Goal: Task Accomplishment & Management: Manage account settings

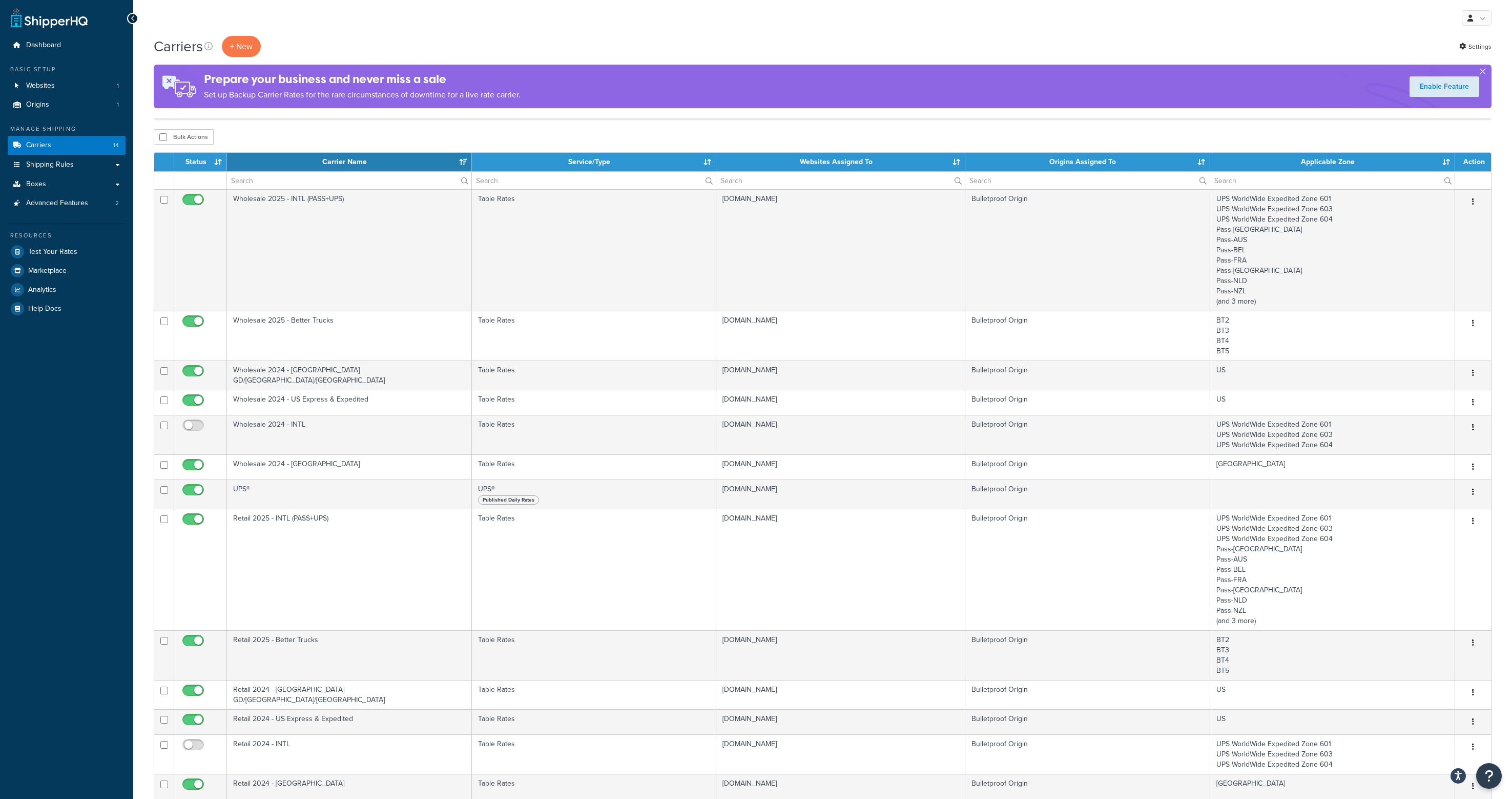
select select "15"
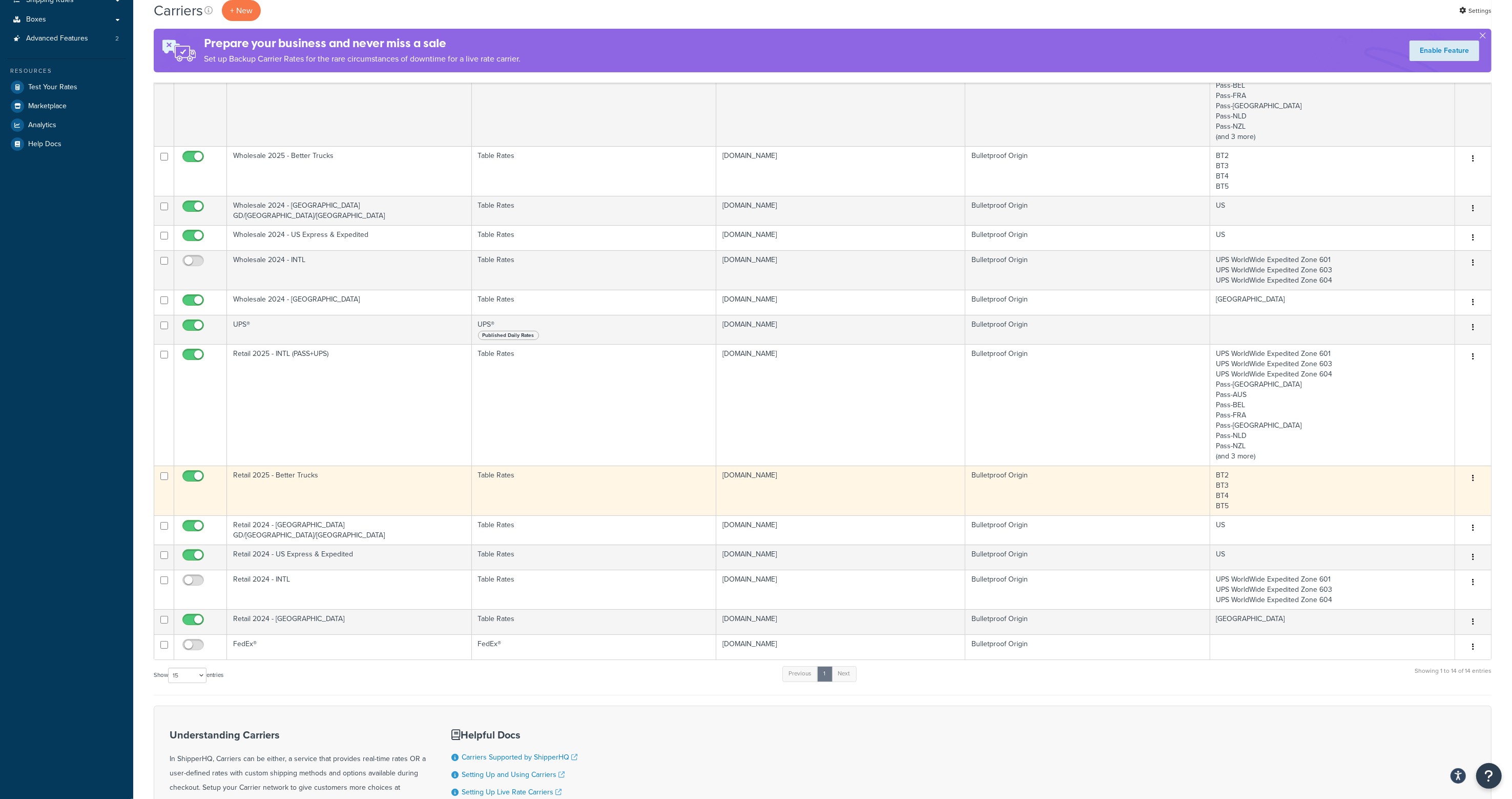
click at [323, 483] on td "Retail 2025 - Better Trucks" at bounding box center [349, 490] width 245 height 50
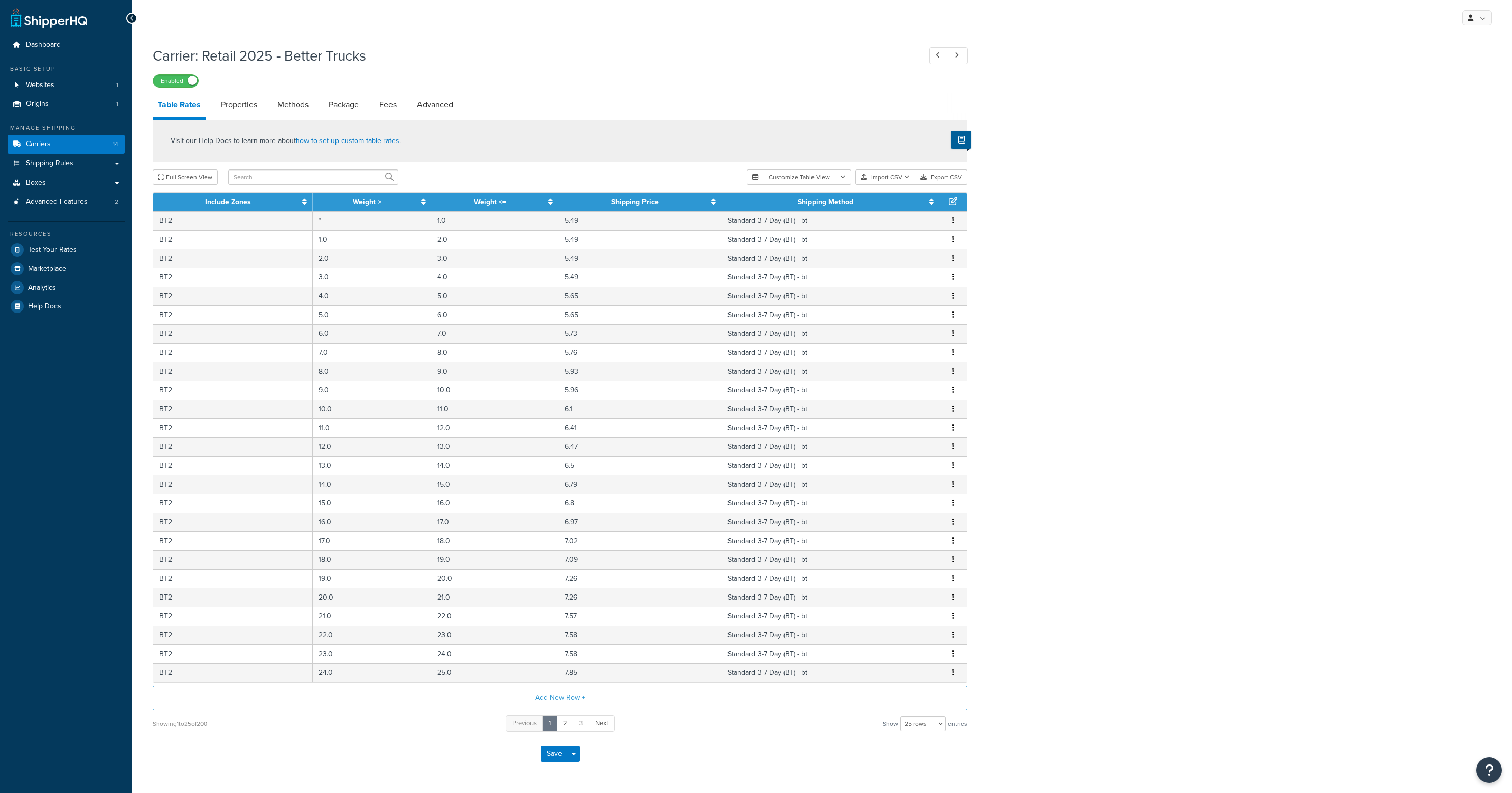
select select "25"
